Goal: Information Seeking & Learning: Learn about a topic

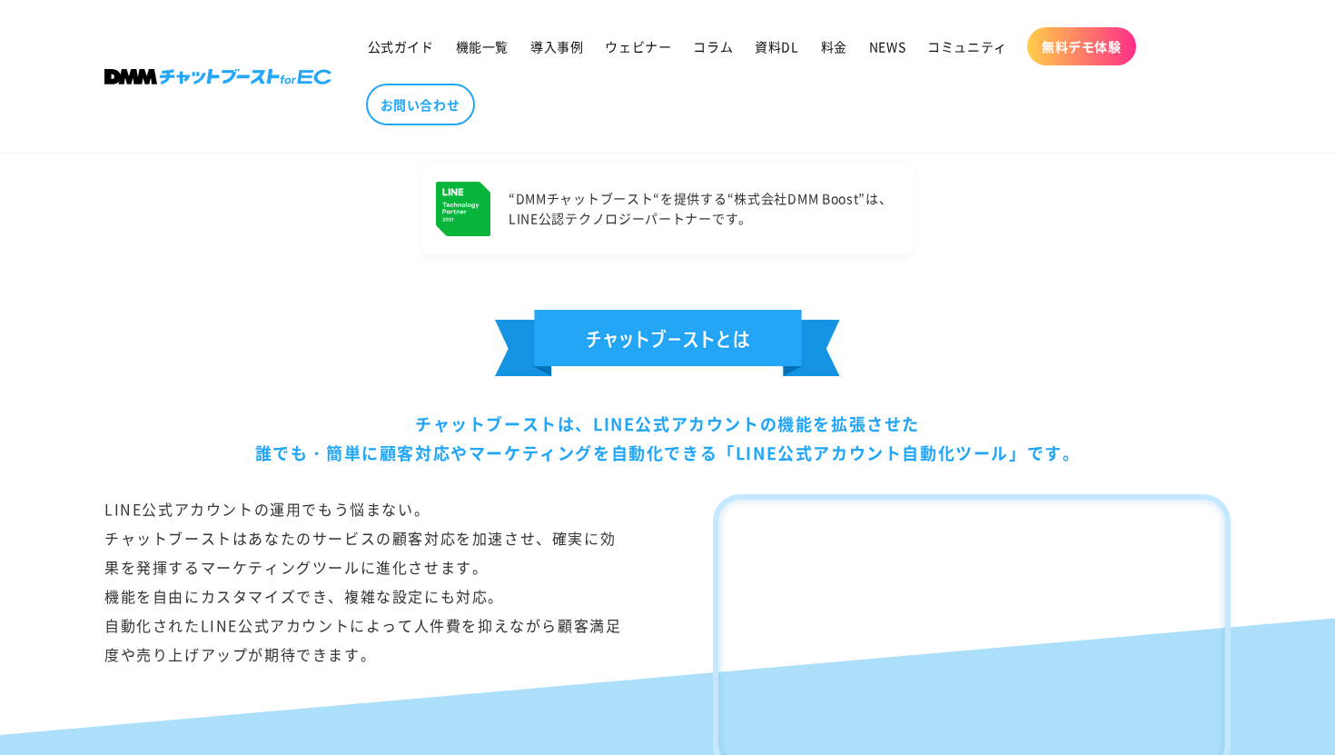
scroll to position [1364, 0]
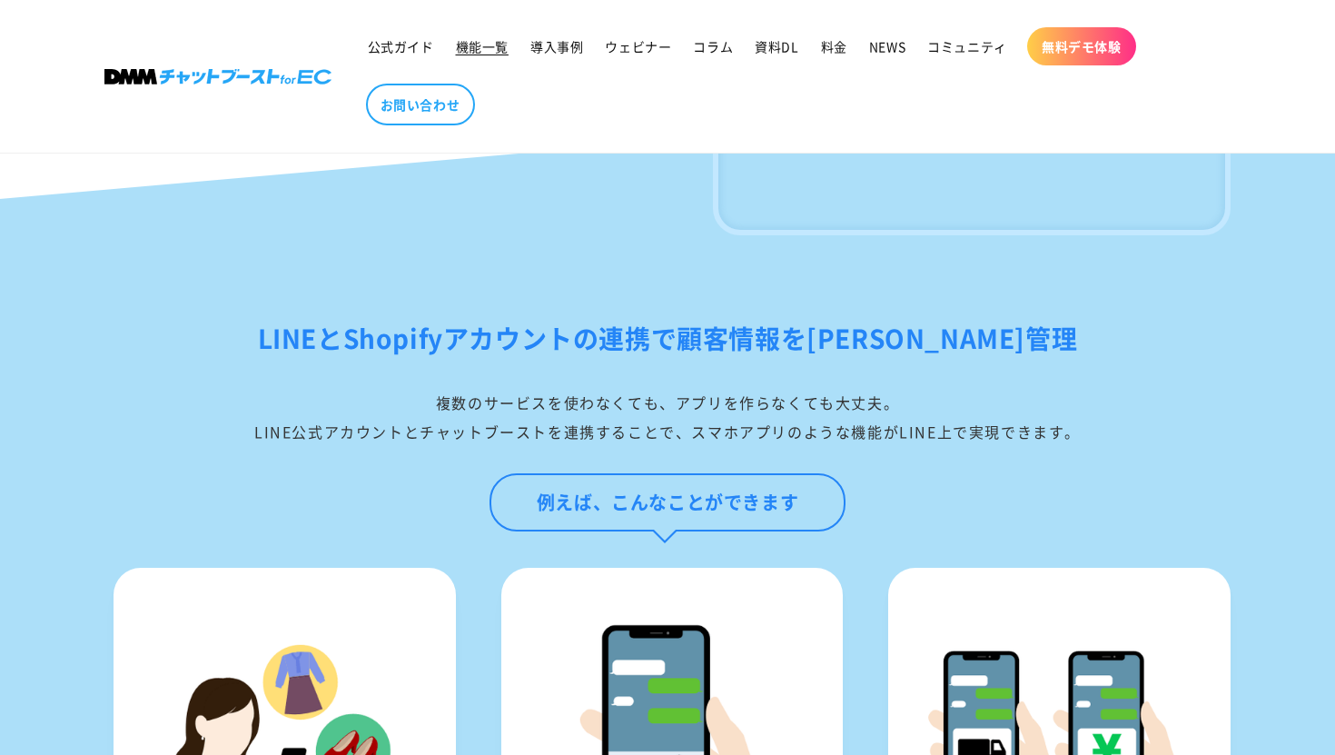
click at [468, 45] on span "機能一覧" at bounding box center [482, 46] width 53 height 16
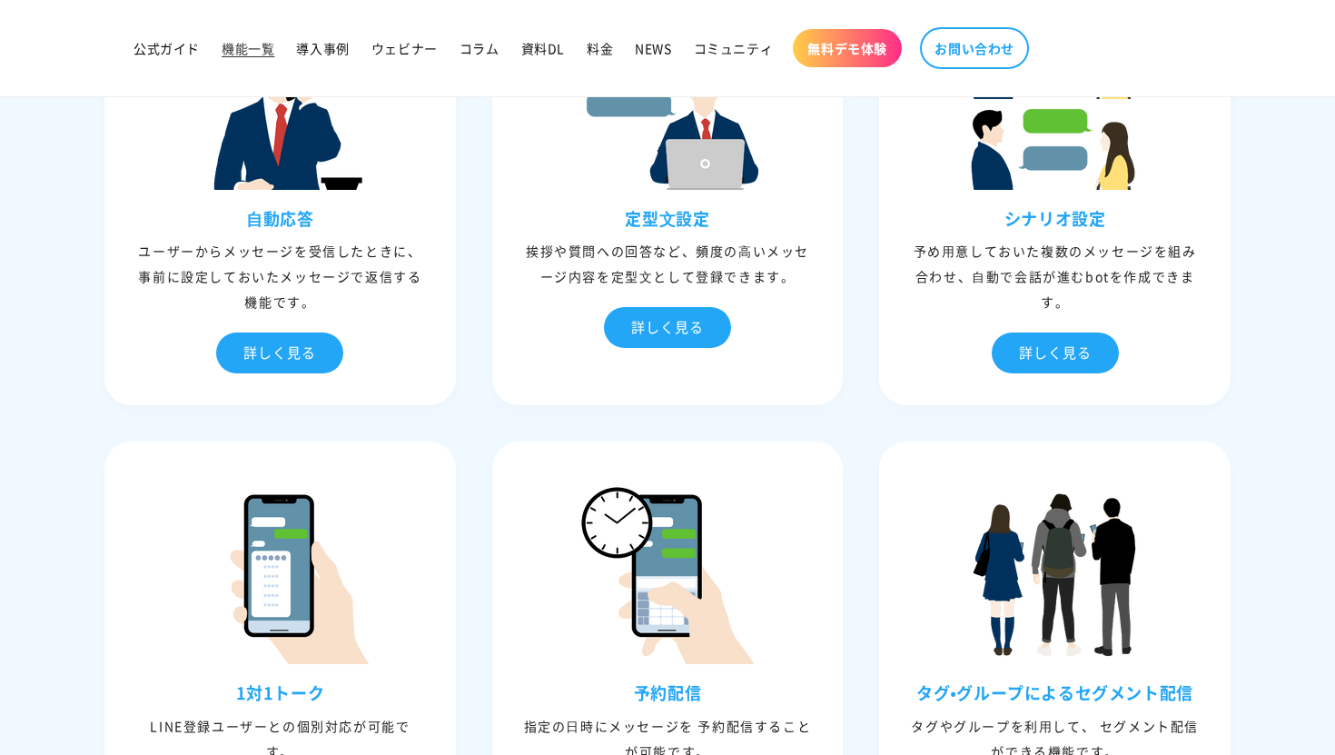
scroll to position [444, 0]
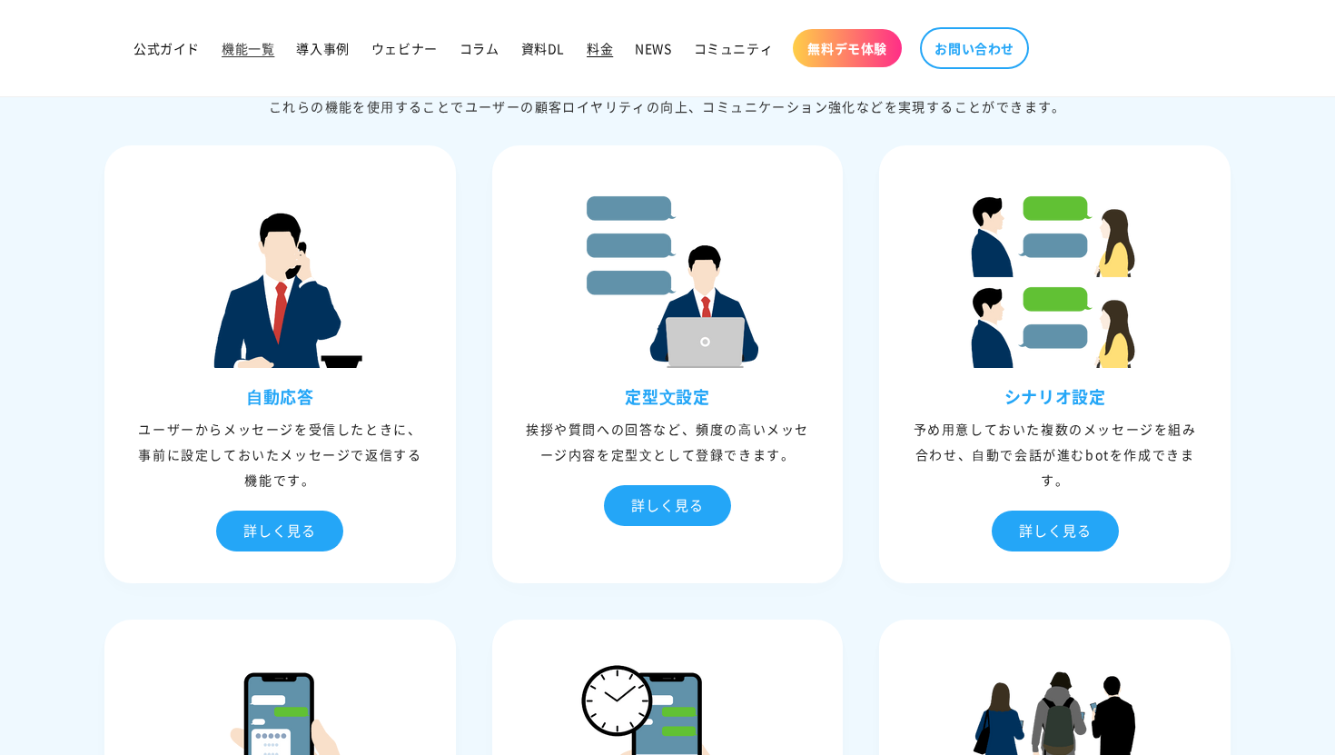
click at [594, 46] on span "料金" at bounding box center [600, 48] width 26 height 16
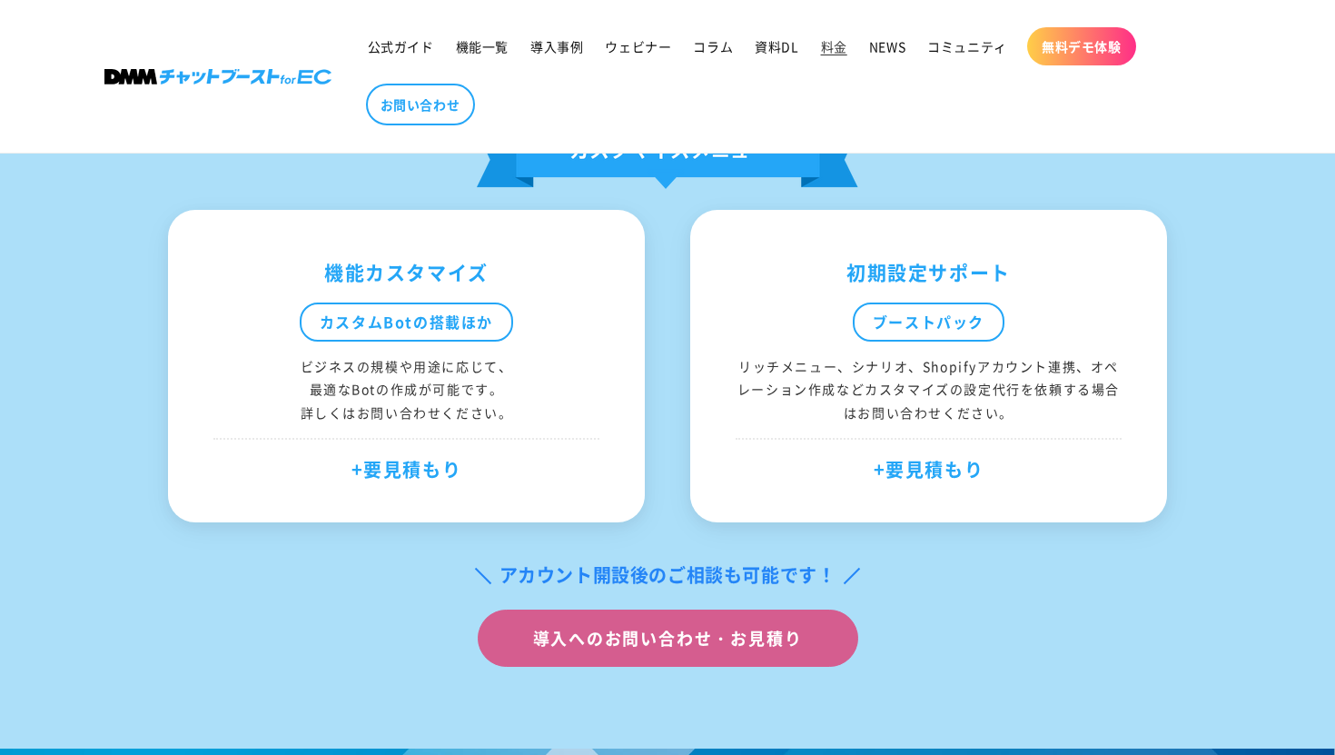
scroll to position [1143, 0]
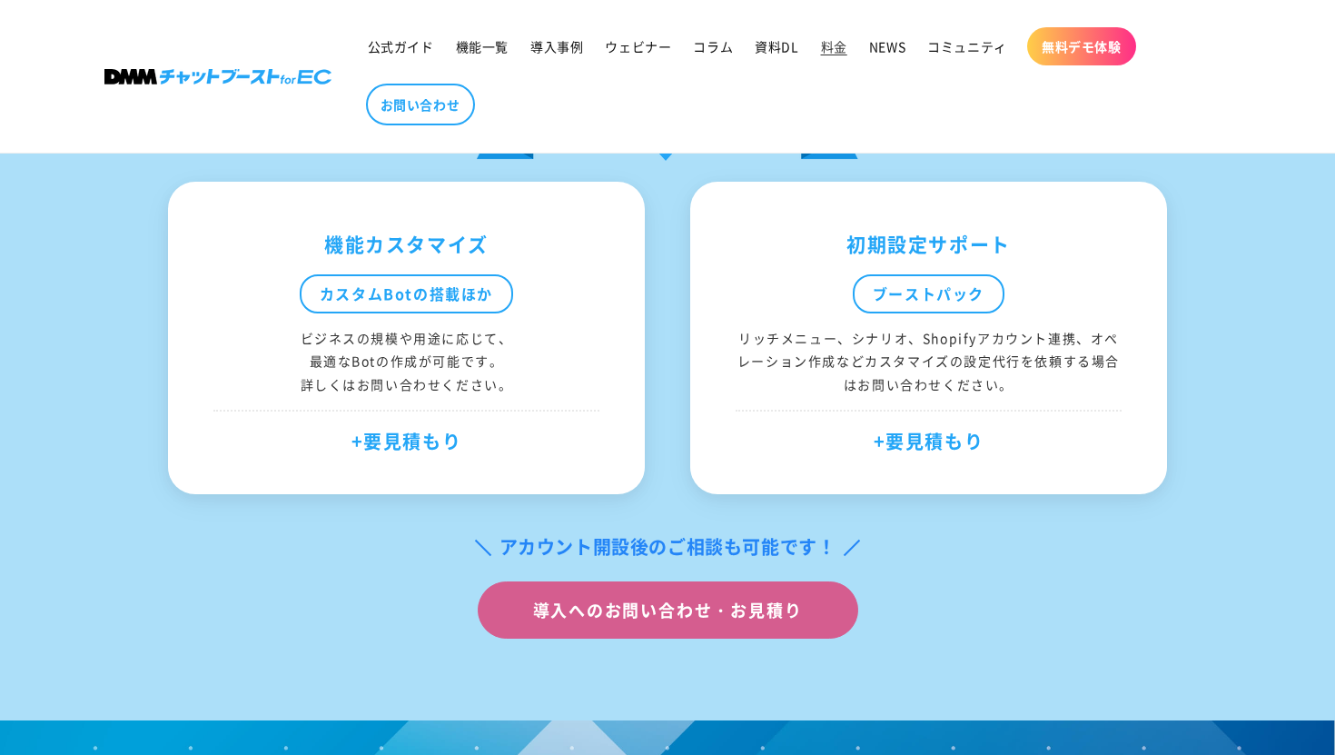
click at [371, 443] on div "+要見積もり" at bounding box center [406, 434] width 386 height 48
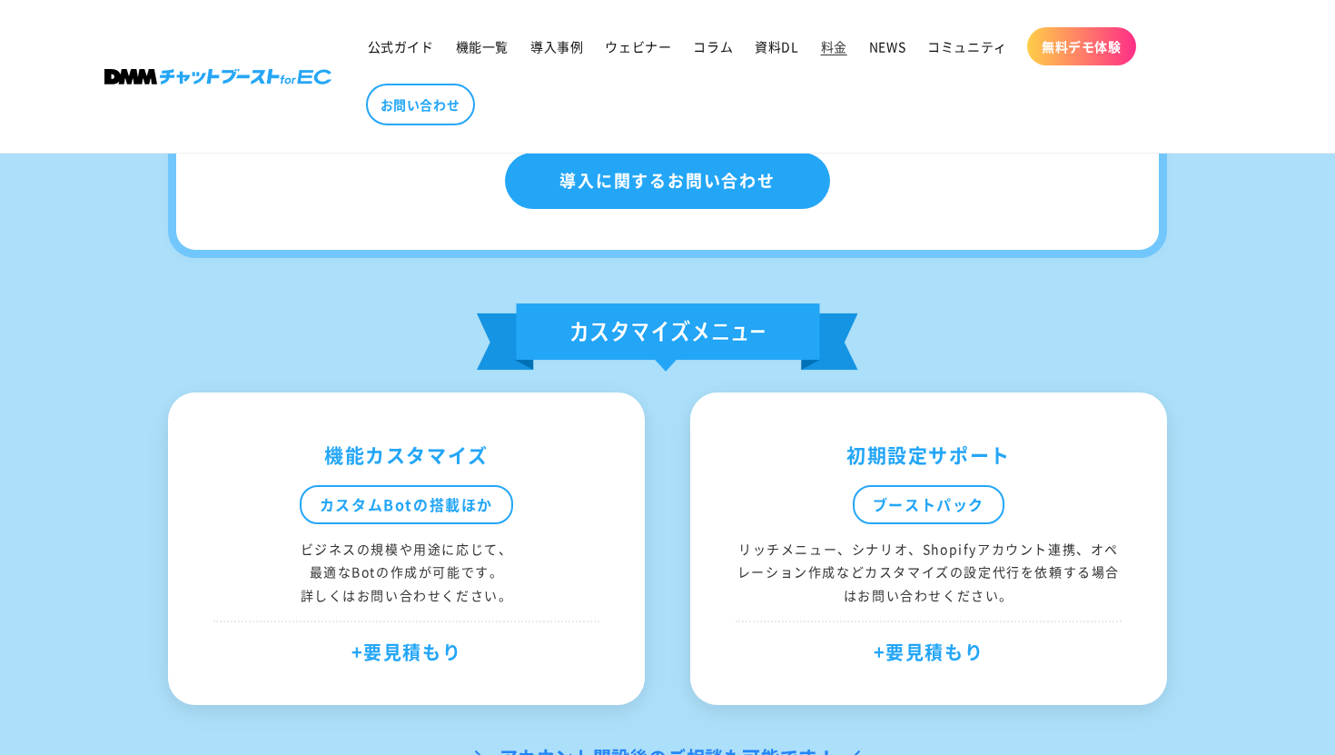
scroll to position [0, 0]
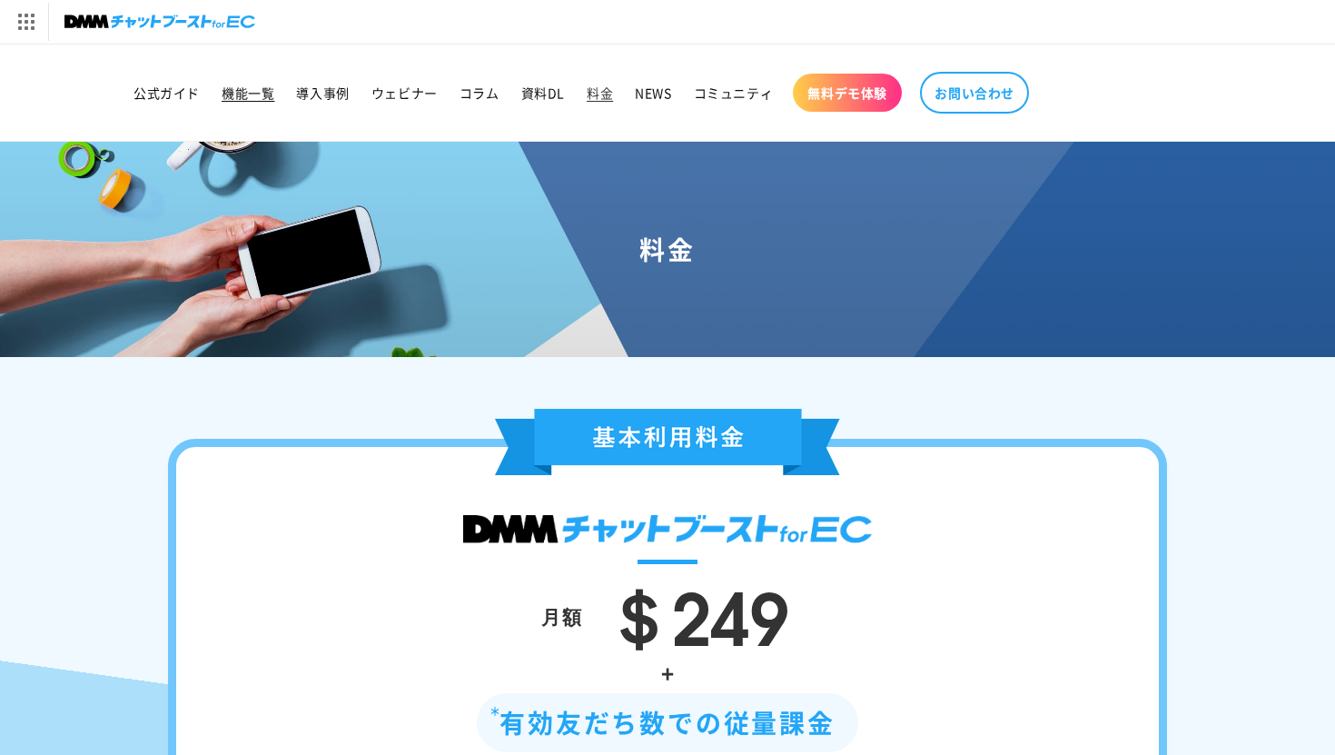
click at [241, 93] on span "機能一覧" at bounding box center [248, 92] width 53 height 16
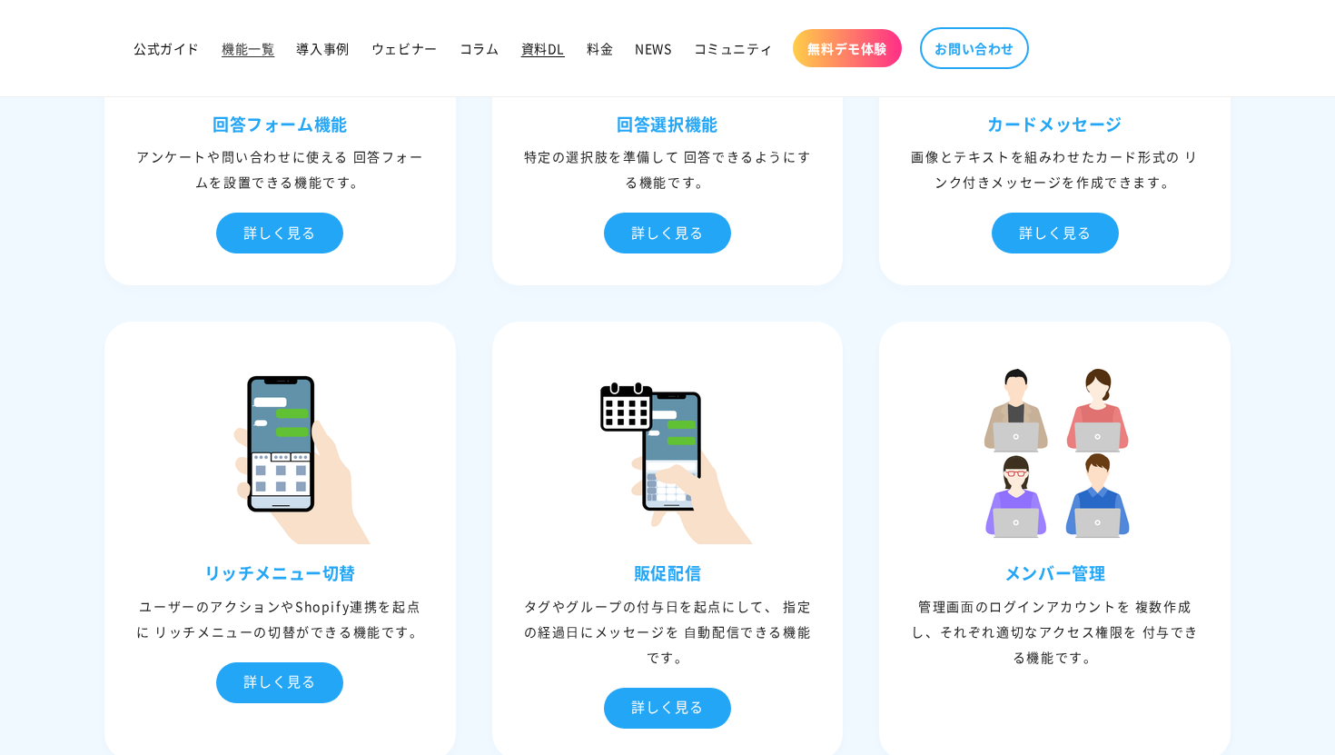
scroll to position [1638, 0]
